Goal: Information Seeking & Learning: Learn about a topic

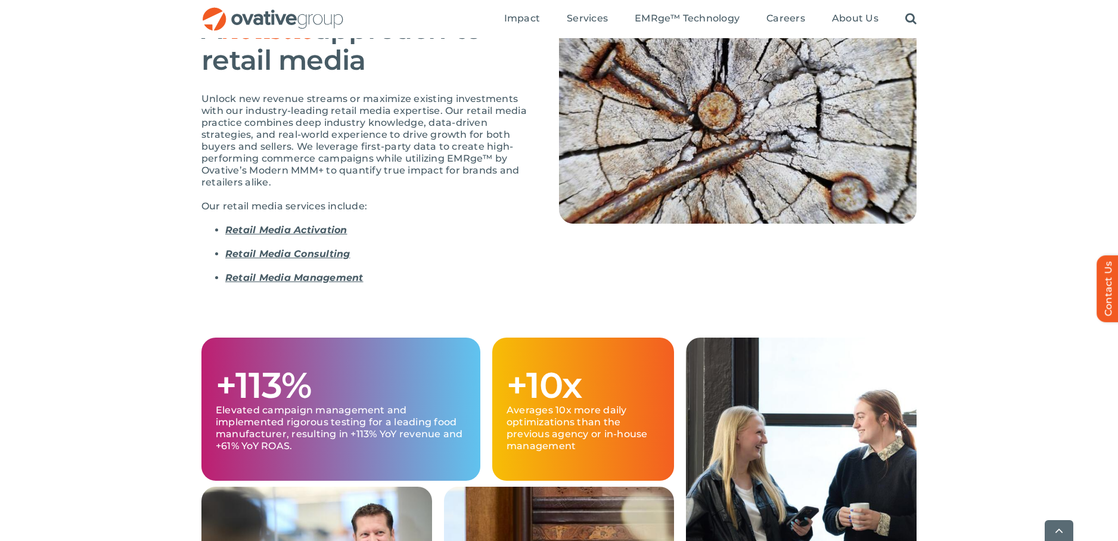
scroll to position [138, 0]
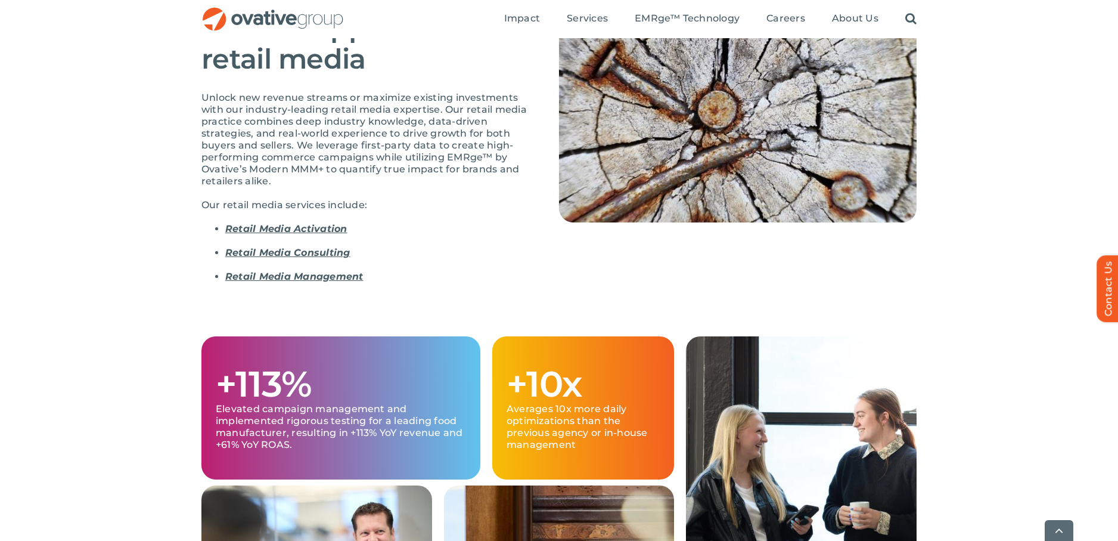
click at [314, 229] on link "Retail Media Activation" at bounding box center [286, 228] width 122 height 11
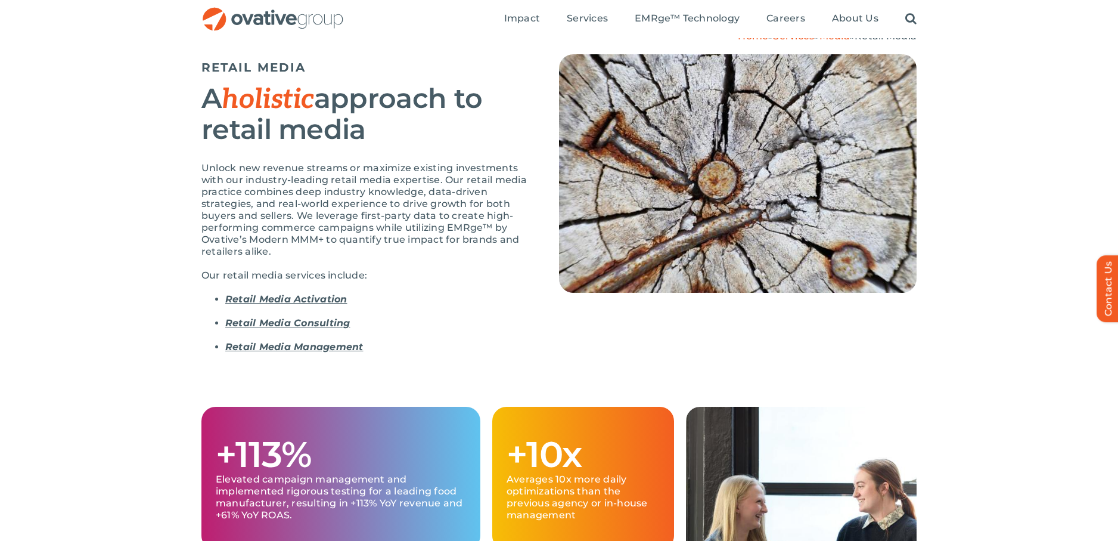
scroll to position [73, 0]
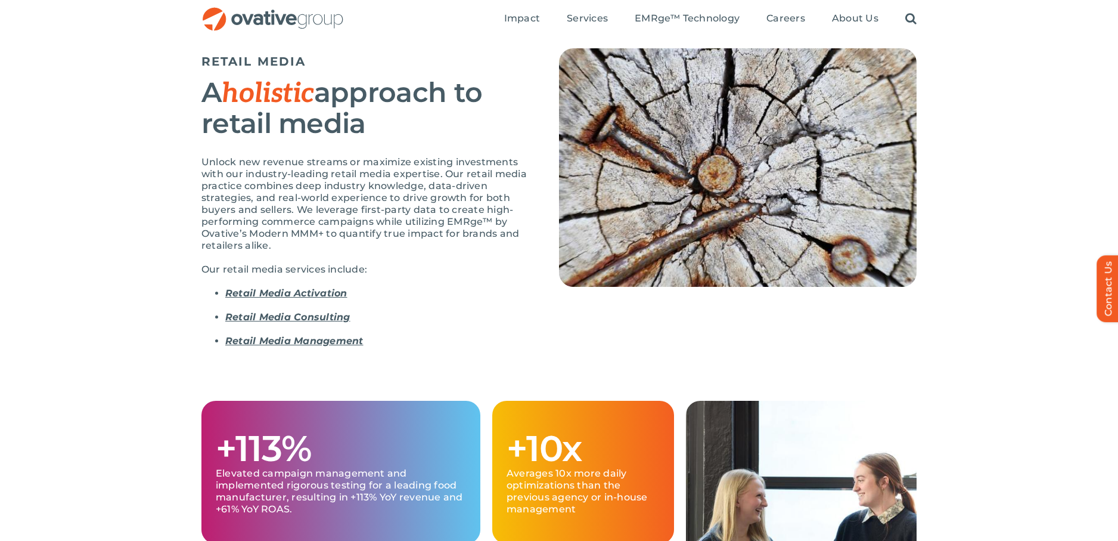
click at [463, 225] on p "Unlock new revenue streams or maximize existing investments with our industry-l…" at bounding box center [365, 203] width 328 height 95
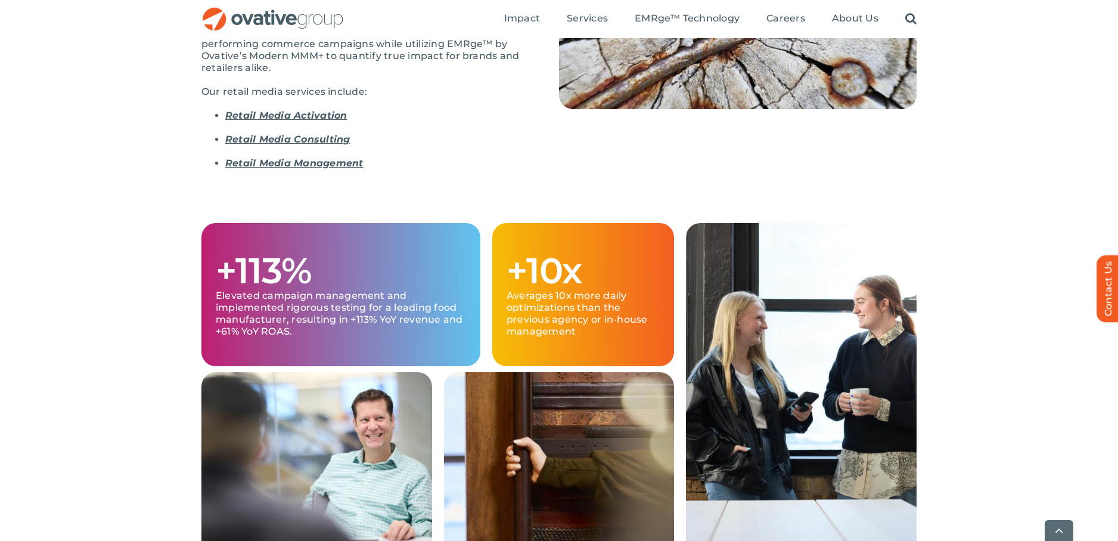
scroll to position [253, 0]
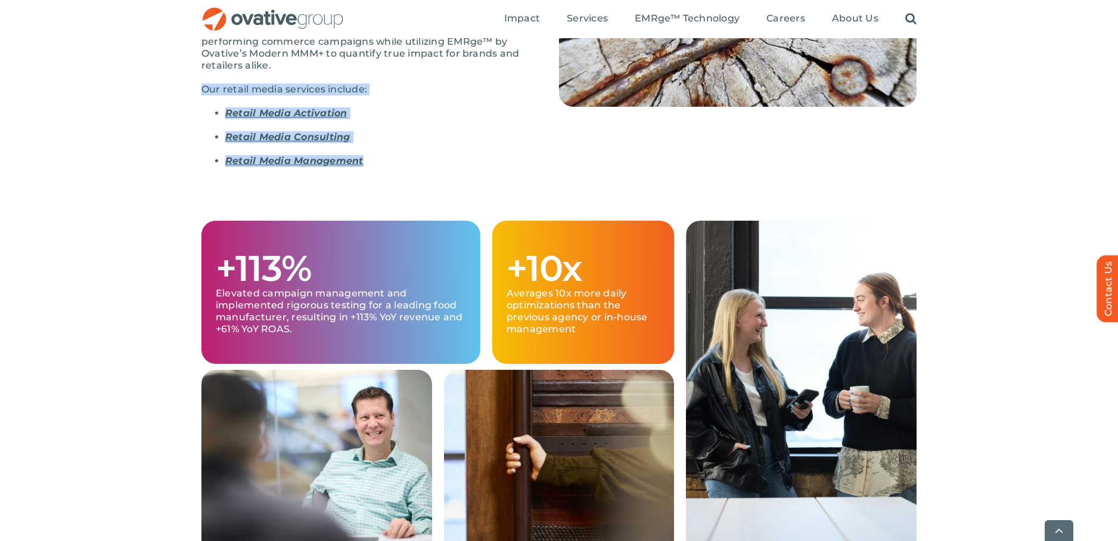
drag, startPoint x: 387, startPoint y: 163, endPoint x: 190, endPoint y: 94, distance: 208.5
click at [190, 94] on div "Home » Services » Media » Retail Media RETAIL MEDIA A holistic approach to reta…" at bounding box center [559, 18] width 1118 height 406
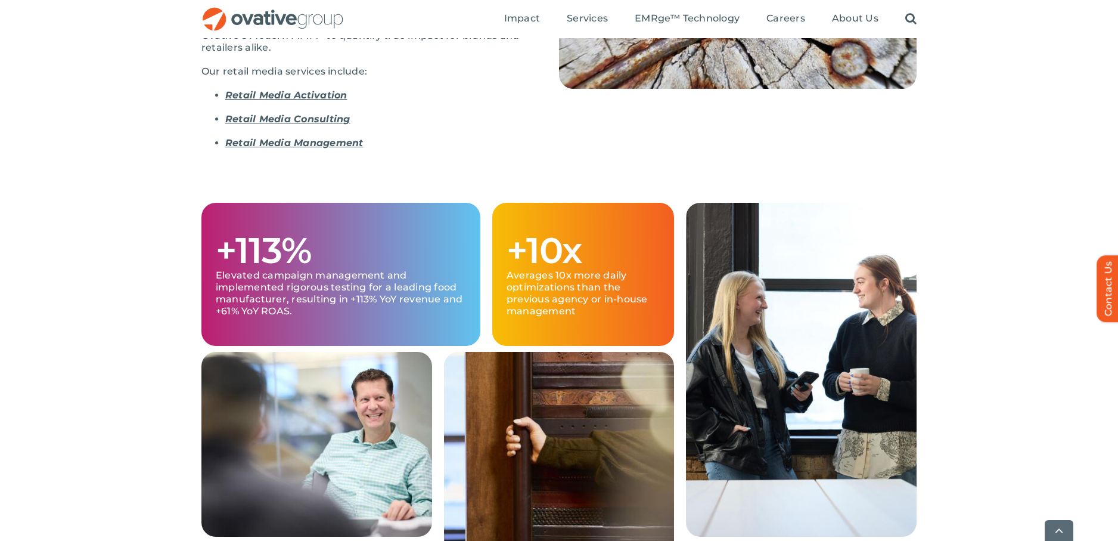
scroll to position [271, 0]
click at [284, 97] on link "Retail Media Activation" at bounding box center [286, 95] width 122 height 11
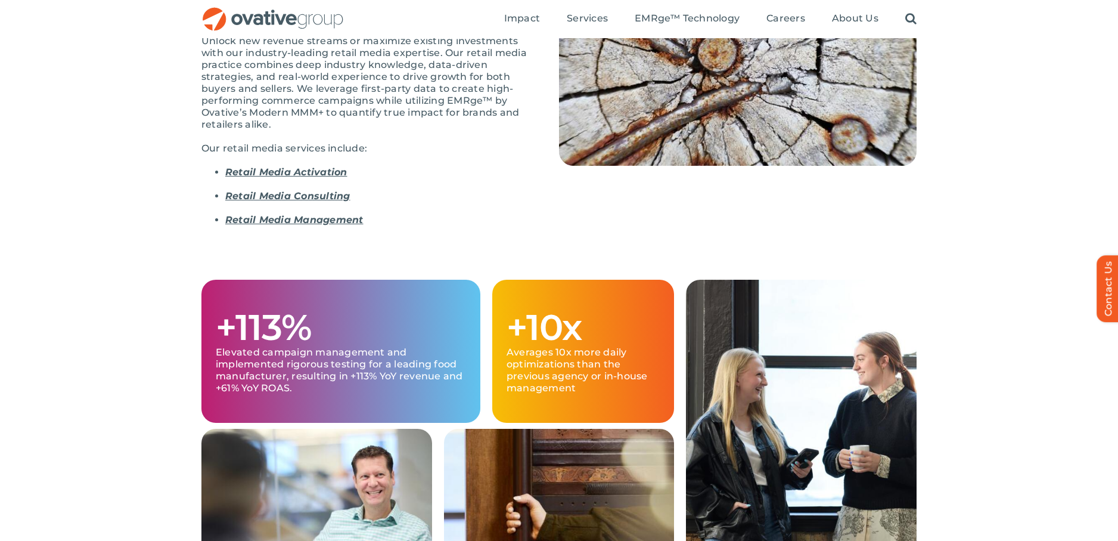
scroll to position [199, 0]
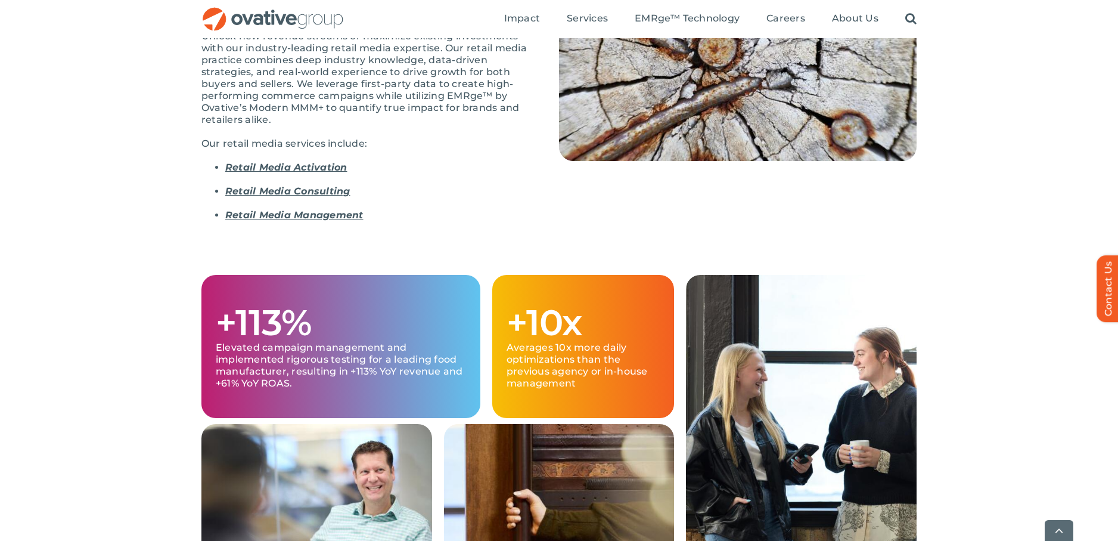
click at [286, 166] on link "Retail Media Activation" at bounding box center [286, 167] width 122 height 11
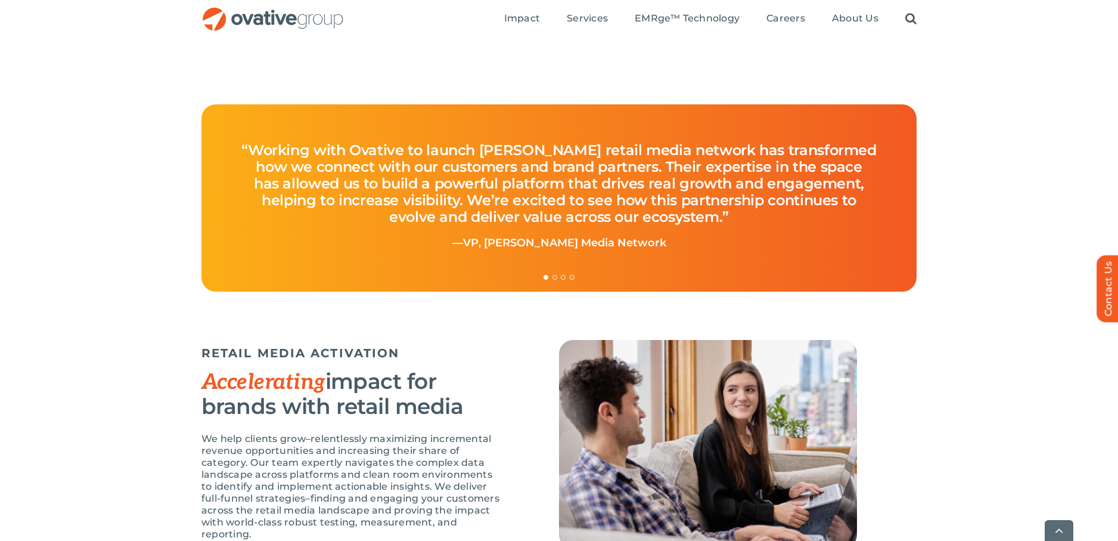
scroll to position [1053, 0]
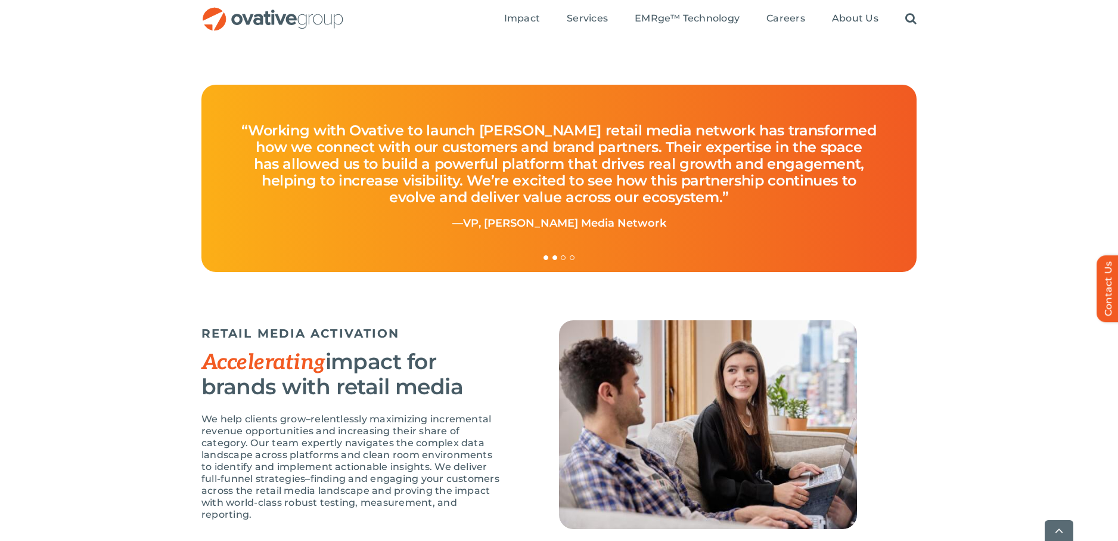
click at [556, 257] on link "Testimonial Pagination" at bounding box center [555, 257] width 5 height 5
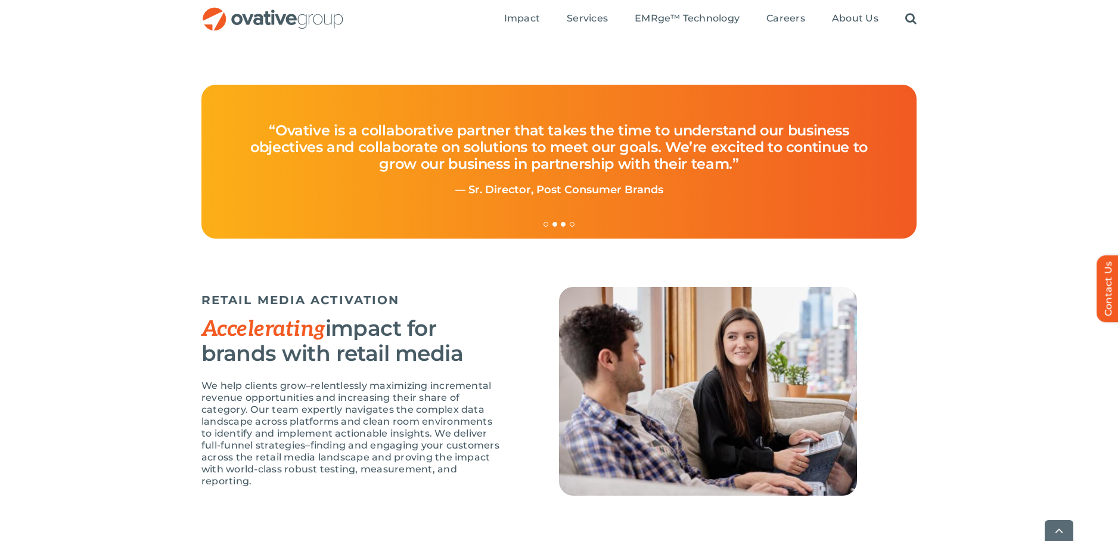
click at [565, 225] on link "Testimonial Pagination" at bounding box center [563, 224] width 5 height 5
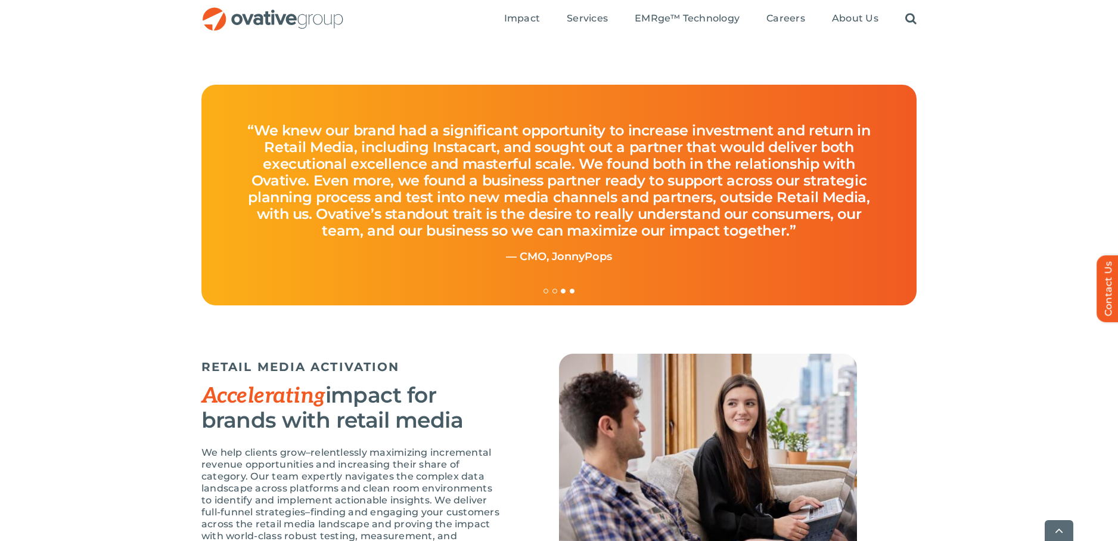
click at [572, 288] on link "Testimonial Pagination" at bounding box center [572, 290] width 5 height 5
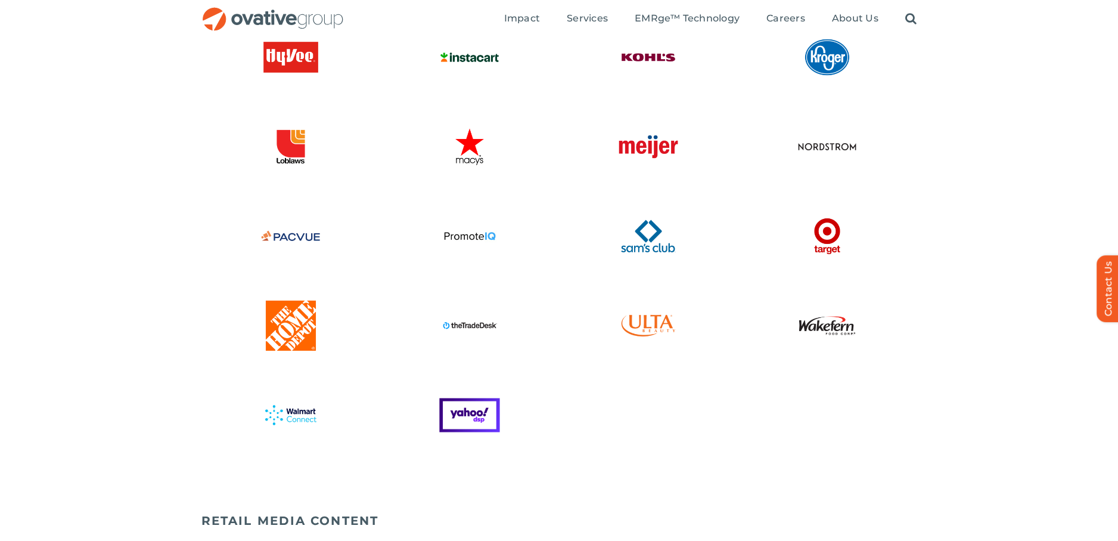
scroll to position [2307, 0]
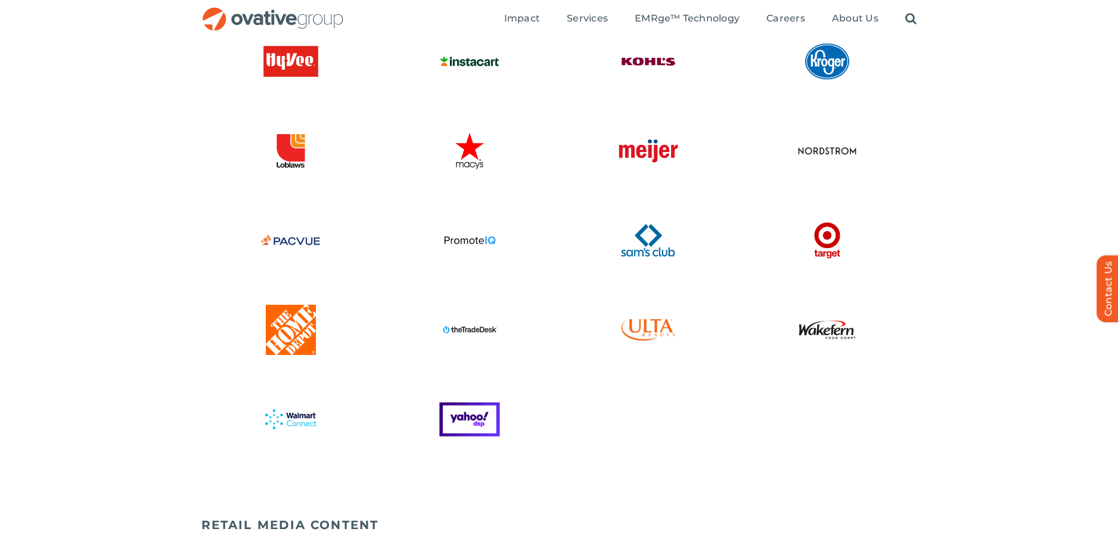
click at [829, 233] on img at bounding box center [828, 240] width 66 height 66
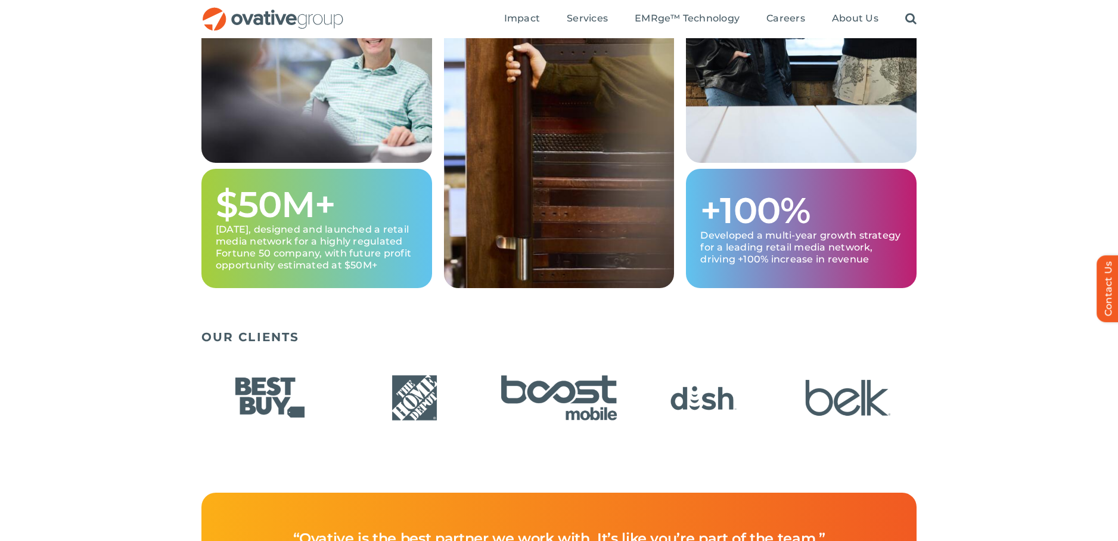
scroll to position [557, 0]
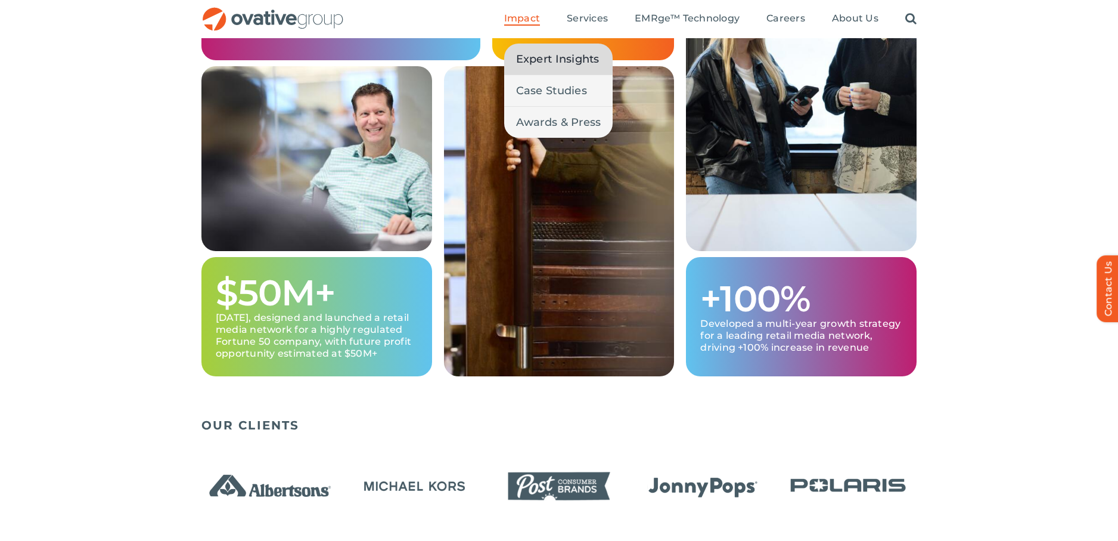
click at [544, 63] on span "Expert Insights" at bounding box center [557, 59] width 83 height 17
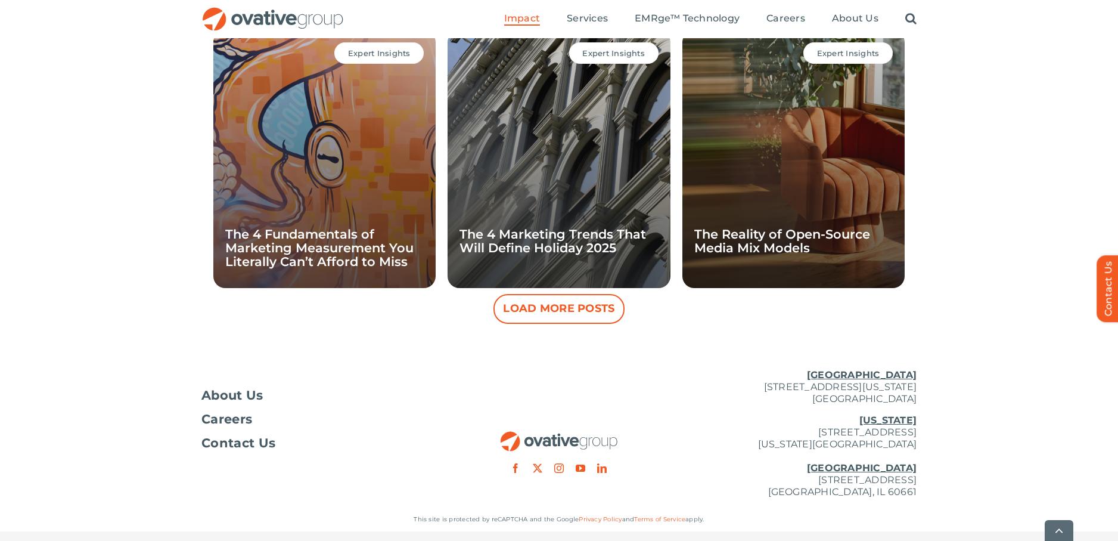
scroll to position [1148, 0]
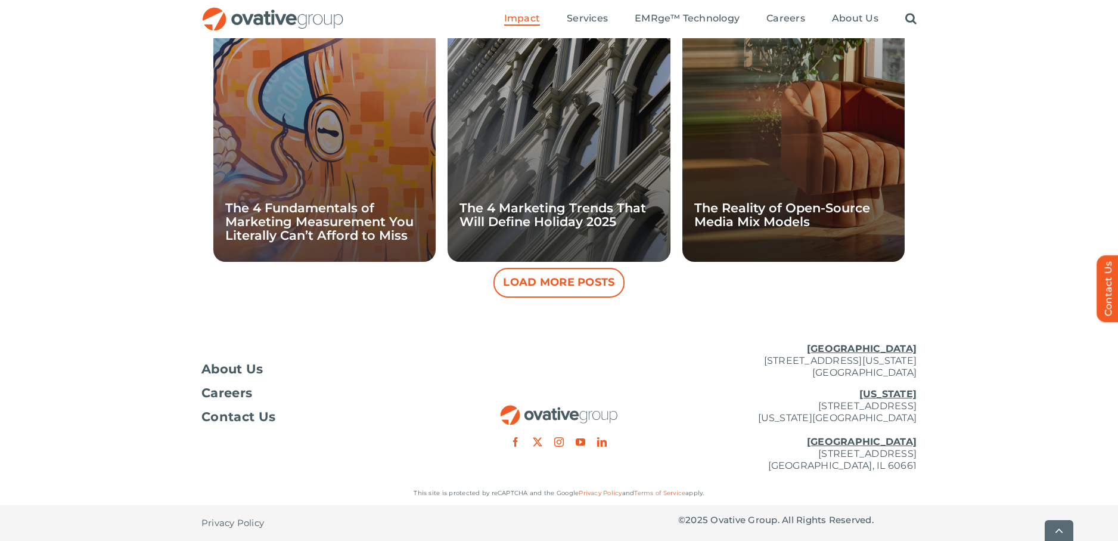
click at [578, 287] on button "Load More Posts" at bounding box center [559, 283] width 131 height 30
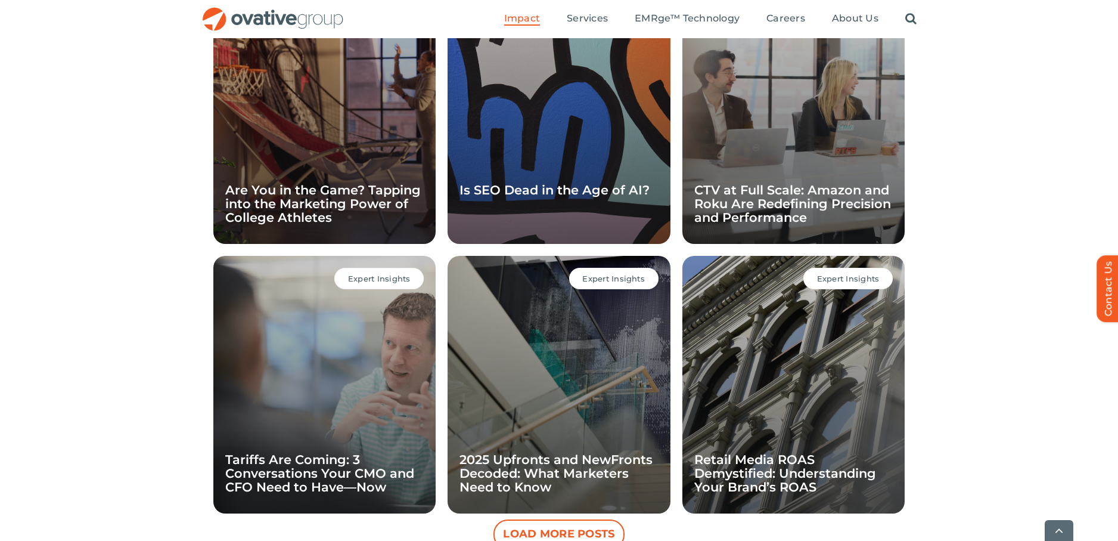
scroll to position [1542, 0]
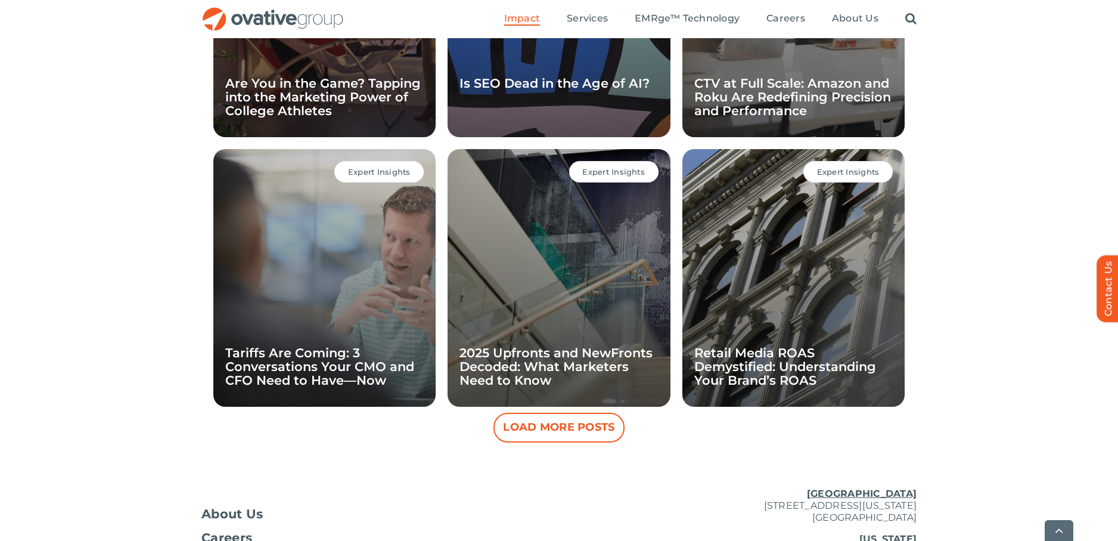
click at [551, 429] on button "Load More Posts" at bounding box center [559, 427] width 131 height 30
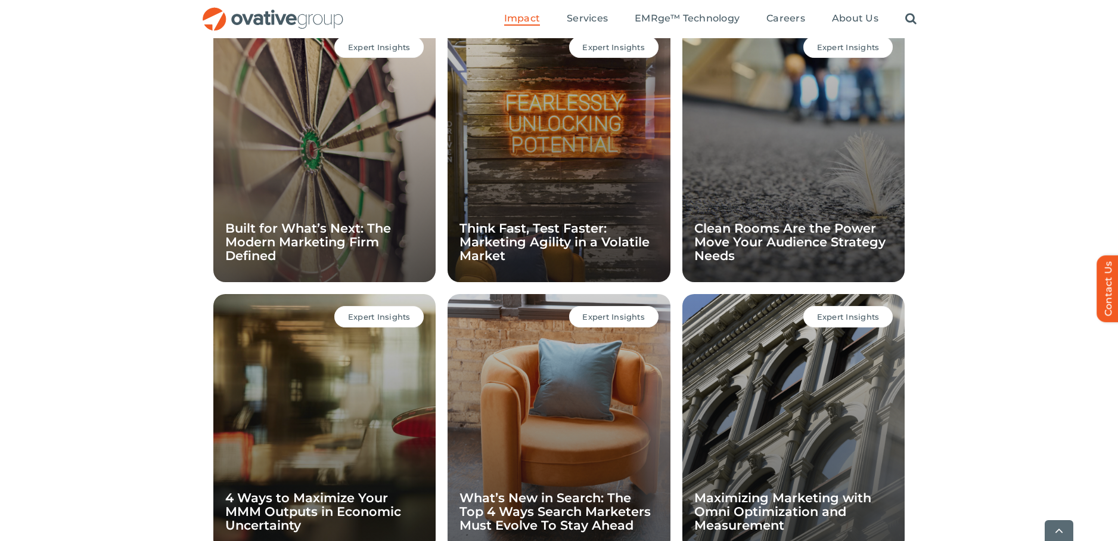
scroll to position [2226, 0]
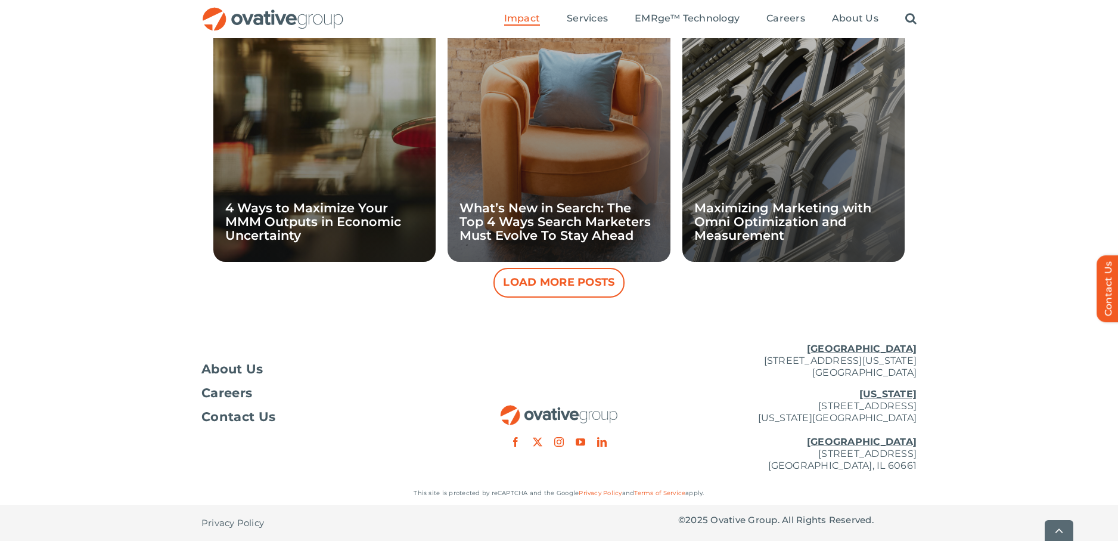
click at [576, 287] on button "Load More Posts" at bounding box center [559, 283] width 131 height 30
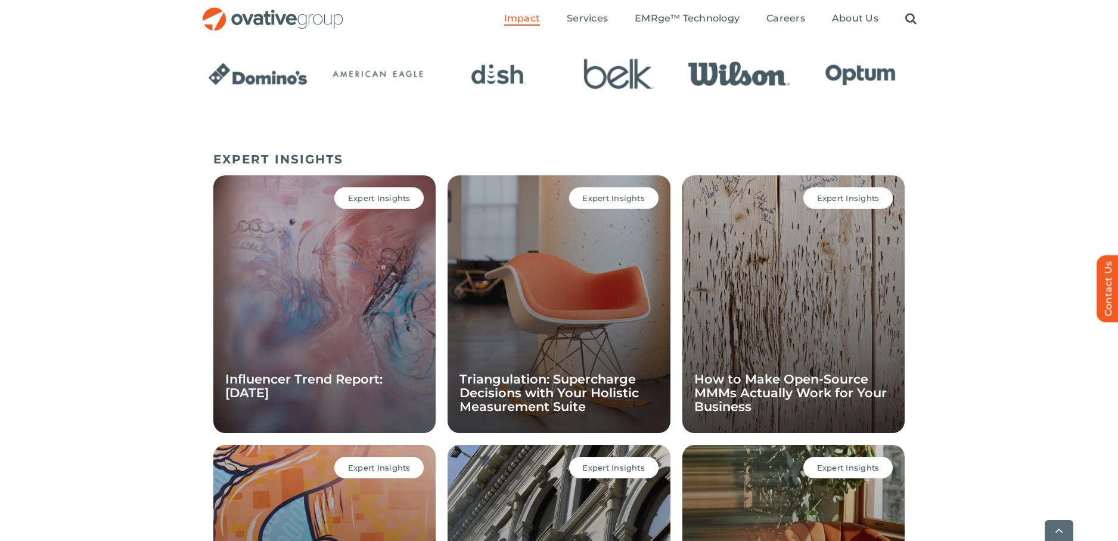
scroll to position [710, 0]
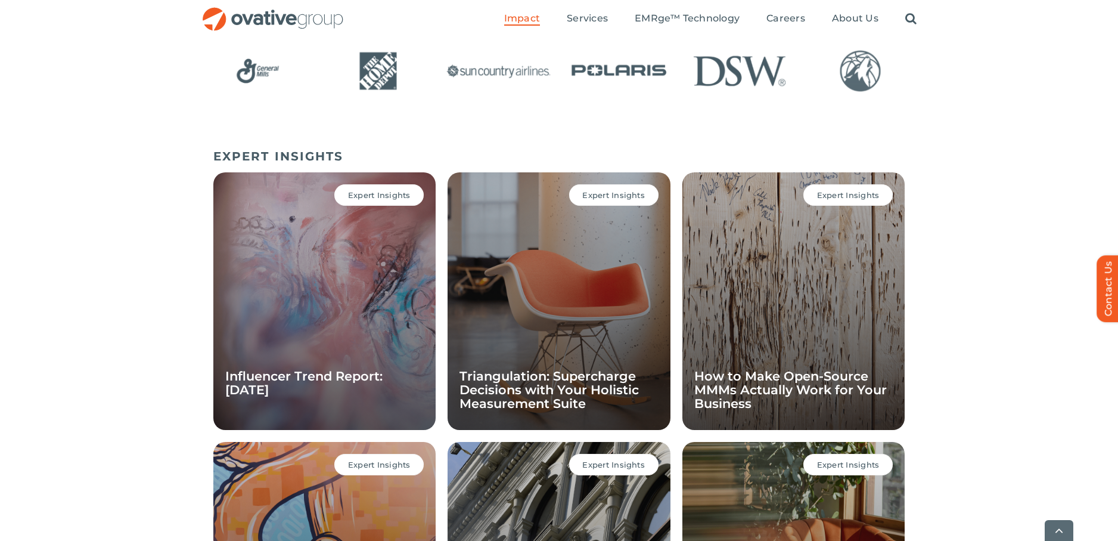
click at [391, 197] on span "Expert Insights" at bounding box center [379, 195] width 63 height 10
click at [613, 201] on div "Expert Insights" at bounding box center [613, 194] width 89 height 21
click at [818, 180] on div "Expert Insights How to Make Open-Source MMMs Actually Work for Your Business" at bounding box center [793, 300] width 222 height 257
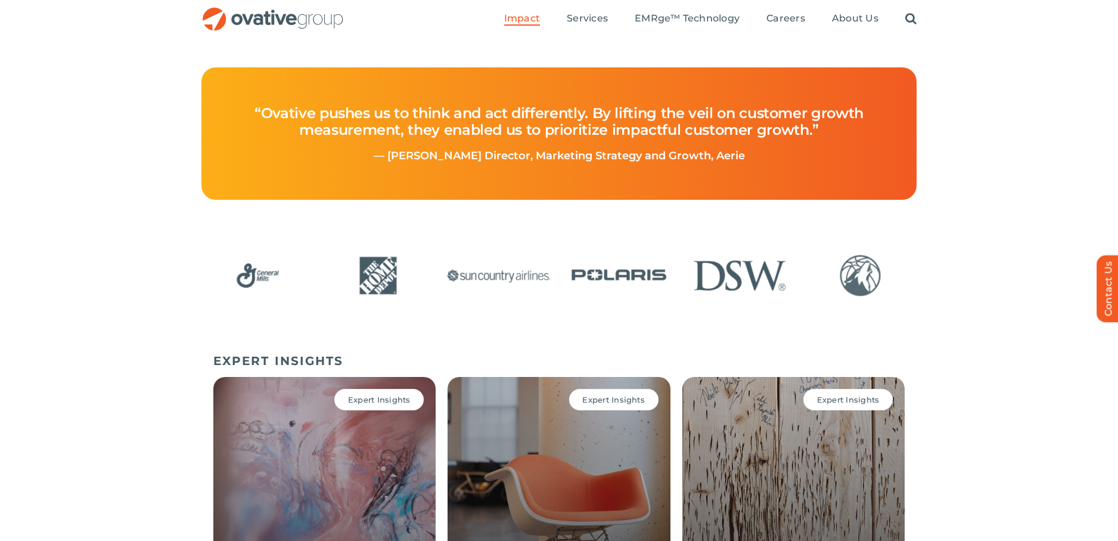
scroll to position [505, 0]
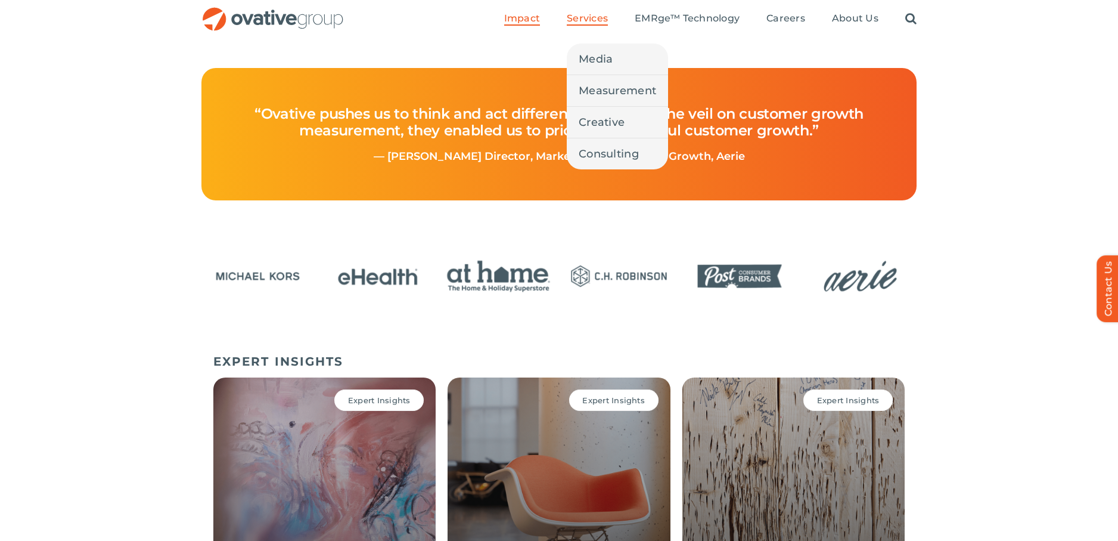
click at [591, 22] on span "Services" at bounding box center [587, 19] width 41 height 12
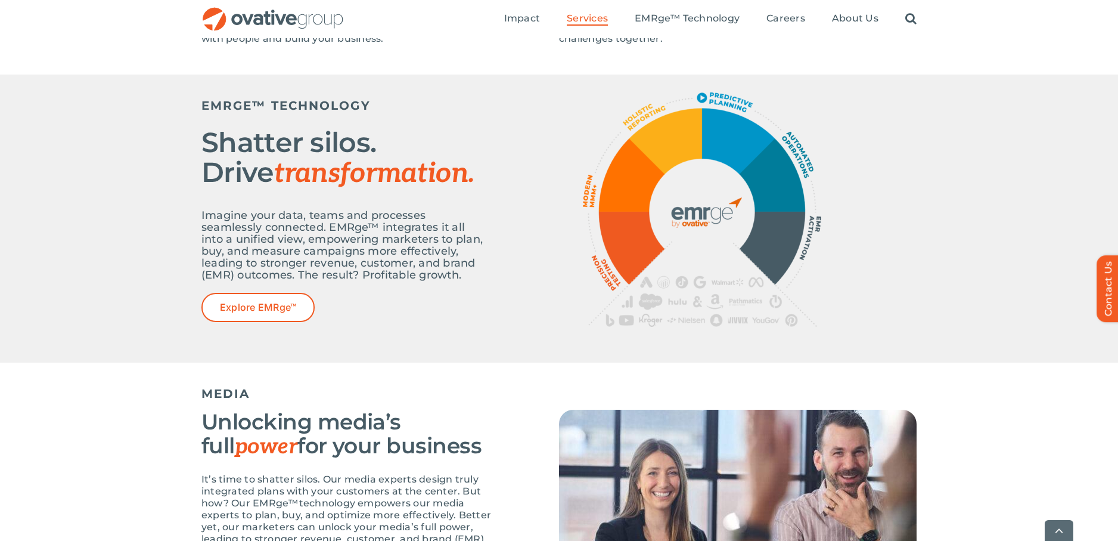
scroll to position [406, 0]
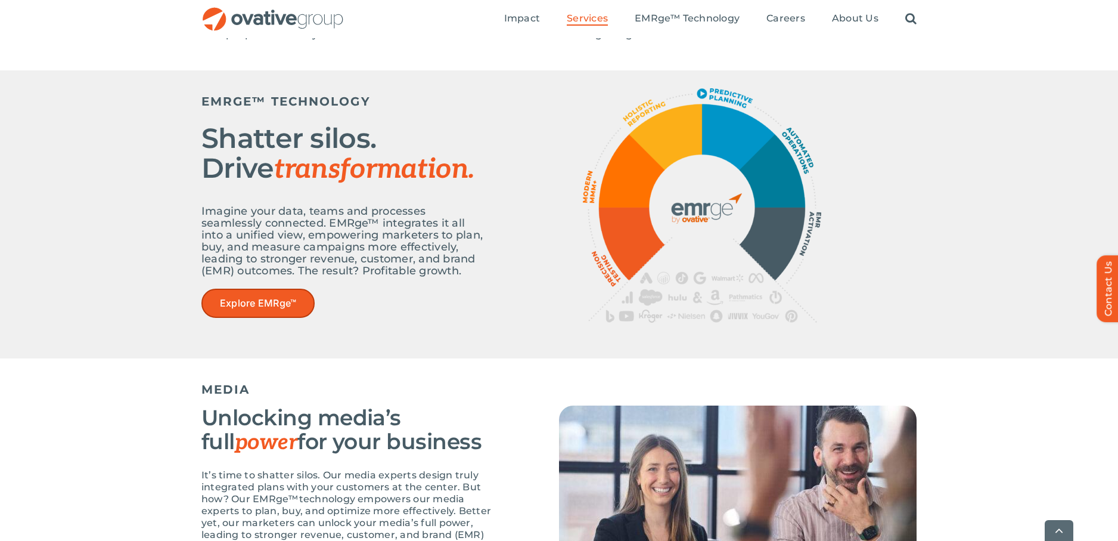
click at [235, 306] on span "Explore EMRge™" at bounding box center [258, 302] width 76 height 11
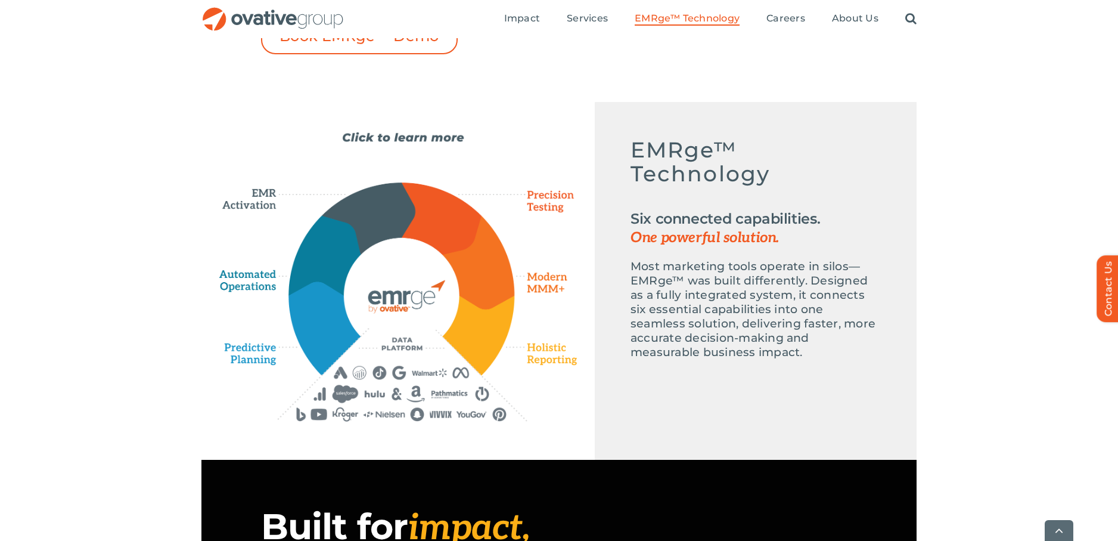
scroll to position [510, 0]
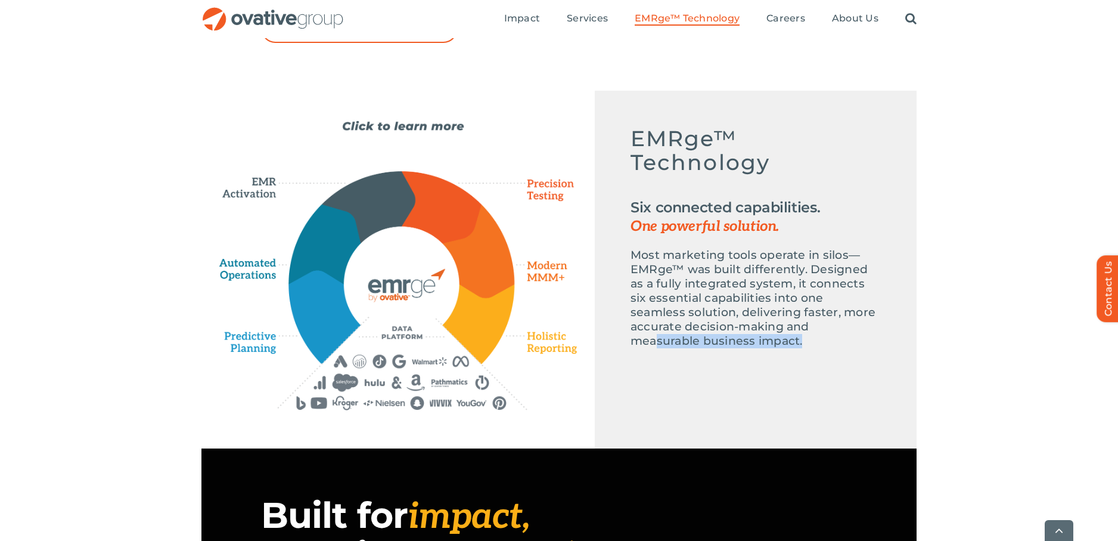
drag, startPoint x: 777, startPoint y: 362, endPoint x: 783, endPoint y: 322, distance: 39.8
click at [783, 322] on div "Emerge-asset EMRge™ Technology Six connected capabilities. One powerful solutio…" at bounding box center [756, 243] width 322 height 305
click at [783, 322] on p "Most marketing tools operate in silos—EMRge™ was built differently. Designed as…" at bounding box center [756, 298] width 250 height 100
drag, startPoint x: 769, startPoint y: 352, endPoint x: 785, endPoint y: 337, distance: 21.9
click at [785, 337] on div "Emerge-asset EMRge™ Technology Six connected capabilities. One powerful solutio…" at bounding box center [756, 243] width 322 height 305
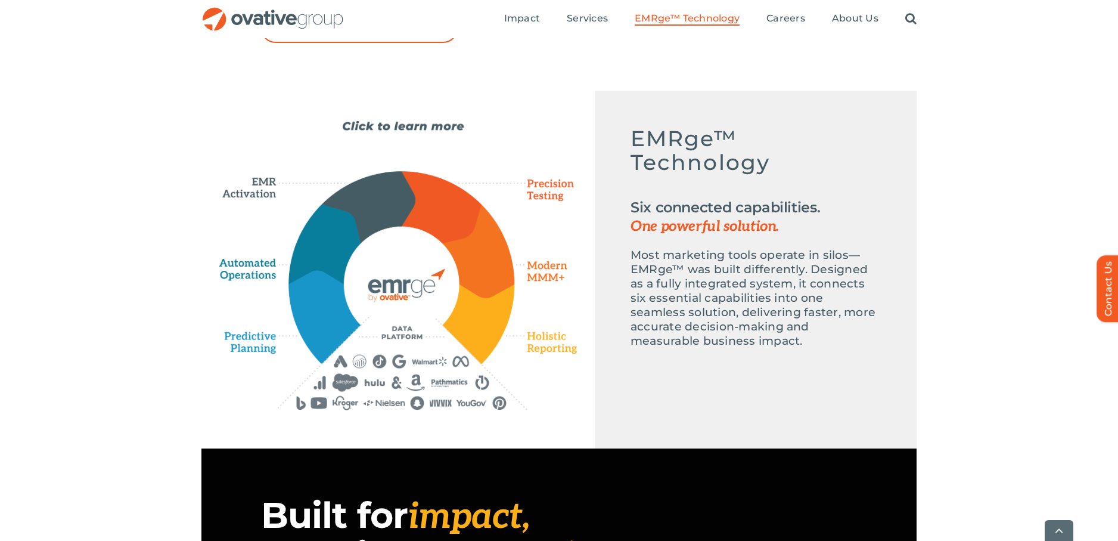
click at [785, 337] on p "Most marketing tools operate in silos—EMRge™ was built differently. Designed as…" at bounding box center [756, 298] width 250 height 100
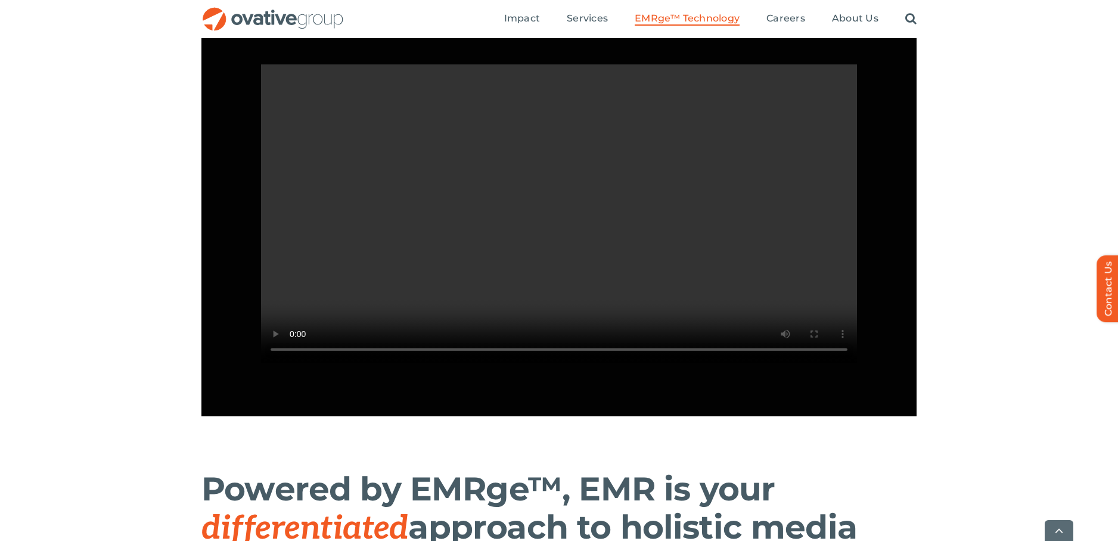
scroll to position [1128, 0]
